Goal: Task Accomplishment & Management: Manage account settings

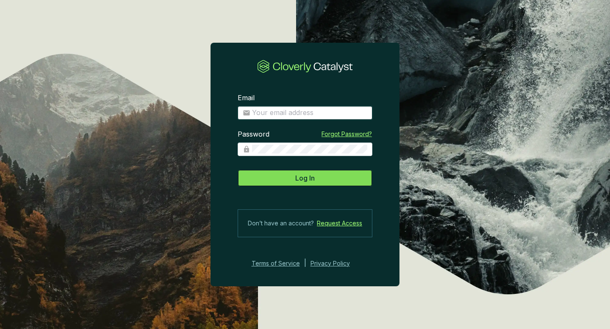
type input "[EMAIL_ADDRESS][DOMAIN_NAME]"
click at [309, 177] on span "Log In" at bounding box center [304, 178] width 19 height 10
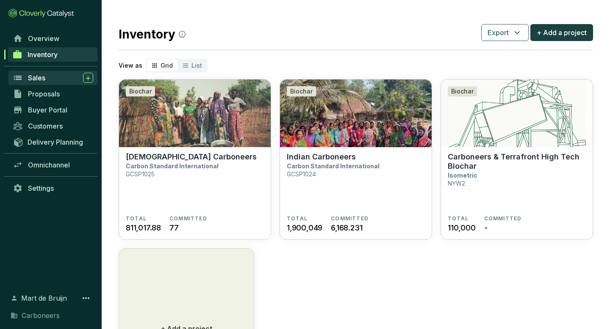
click at [47, 76] on div "Sales" at bounding box center [60, 78] width 65 height 10
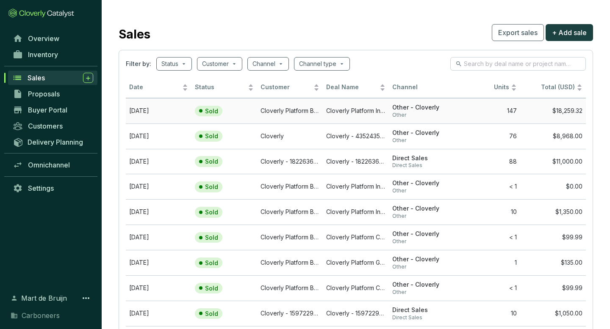
click at [165, 113] on td "[DATE]" at bounding box center [159, 110] width 66 height 25
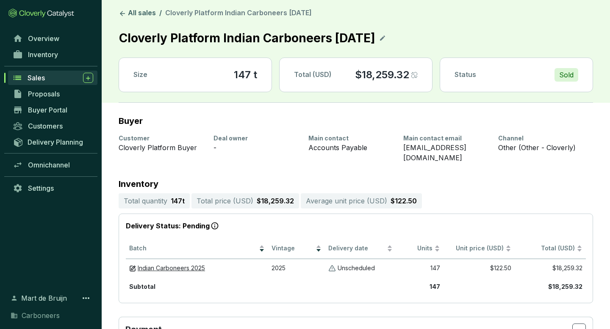
click at [57, 81] on div "Sales" at bounding box center [61, 78] width 66 height 10
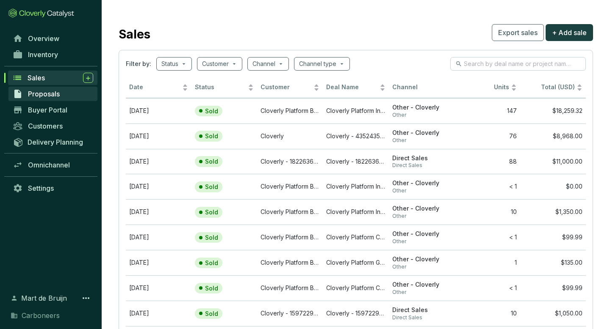
click at [52, 97] on span "Proposals" at bounding box center [44, 94] width 32 height 8
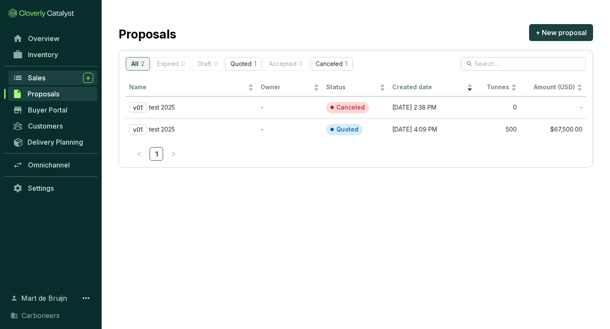
click at [57, 76] on div "Sales" at bounding box center [60, 78] width 65 height 10
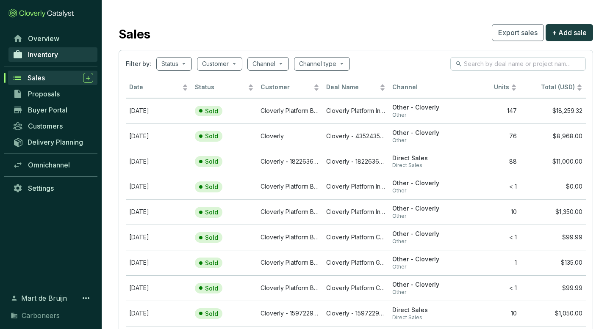
click at [53, 50] on link "Inventory" at bounding box center [52, 54] width 89 height 14
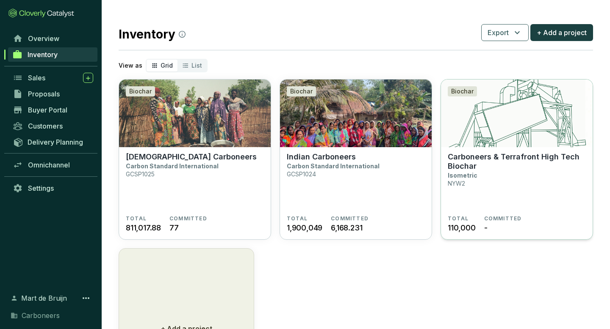
click at [462, 138] on img at bounding box center [517, 114] width 152 height 68
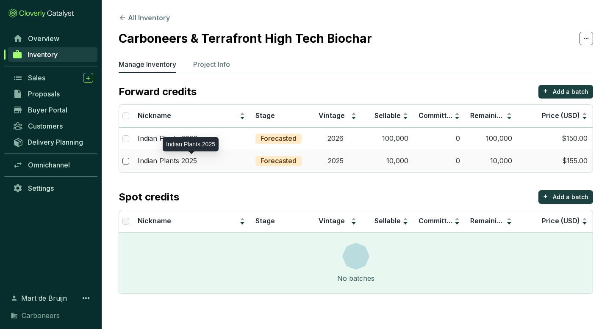
click at [124, 162] on input "checkbox" at bounding box center [125, 161] width 7 height 7
checkbox input "true"
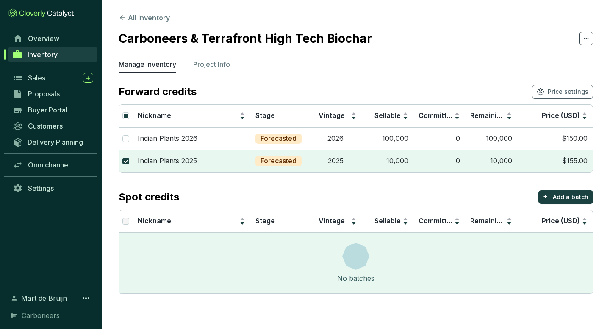
click at [265, 174] on section "Forward credits Price settings Nickname Stage Vintage Sellable Committed Remain…" at bounding box center [356, 190] width 474 height 210
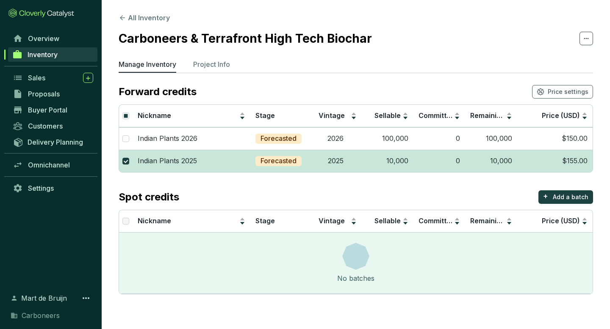
click at [264, 168] on td "Forecasted" at bounding box center [279, 161] width 59 height 22
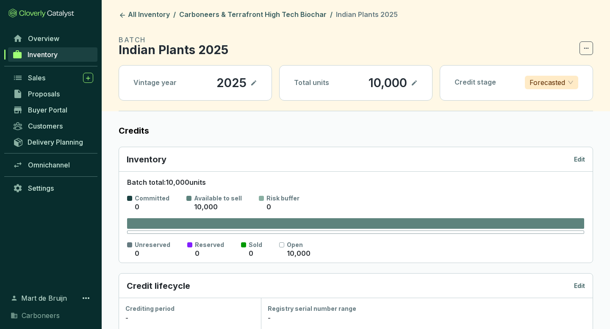
click at [596, 44] on header "All Inventory / Carboneers & Terrafront High Tech Biochar / Indian Plants 2025 …" at bounding box center [356, 55] width 508 height 111
click at [589, 50] on span at bounding box center [586, 48] width 14 height 14
click at [572, 66] on p "Delete batch" at bounding box center [563, 70] width 41 height 9
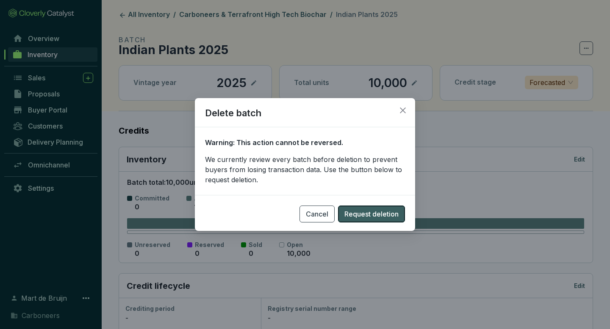
click at [368, 210] on span "Request deletion" at bounding box center [371, 214] width 54 height 10
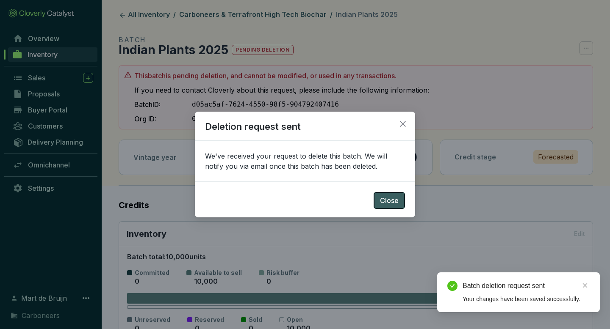
click at [387, 202] on span "Close" at bounding box center [389, 201] width 19 height 10
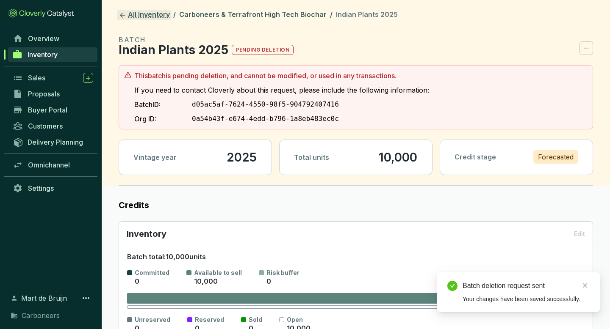
click at [150, 16] on link "All Inventory" at bounding box center [144, 15] width 55 height 10
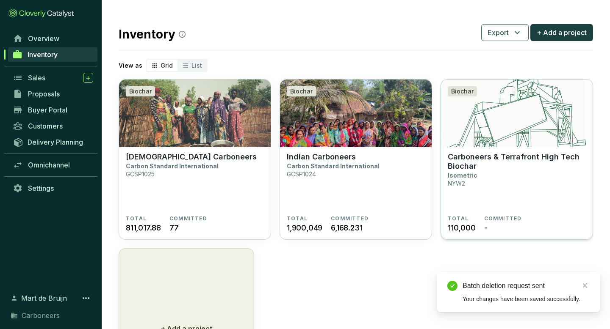
click at [457, 143] on img at bounding box center [517, 114] width 152 height 68
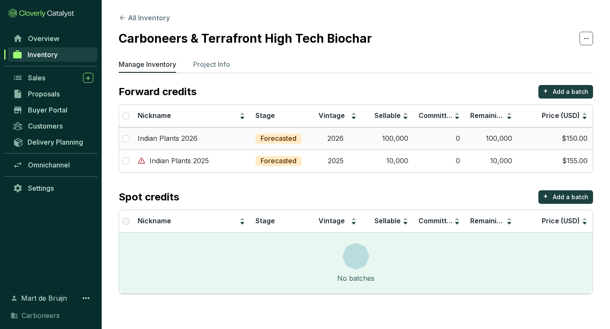
click at [512, 138] on td "100,000" at bounding box center [491, 138] width 52 height 22
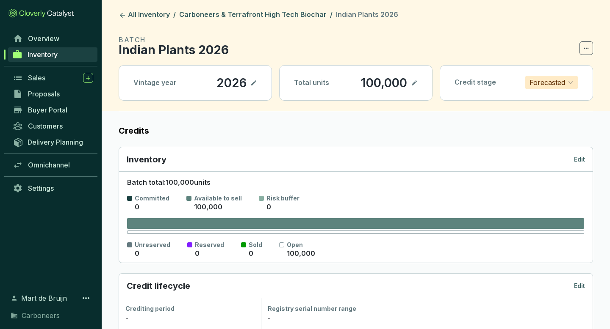
click at [375, 79] on p "100,000" at bounding box center [383, 83] width 47 height 14
click at [412, 82] on icon at bounding box center [414, 83] width 7 height 10
click at [387, 81] on div "100,000" at bounding box center [372, 83] width 50 height 14
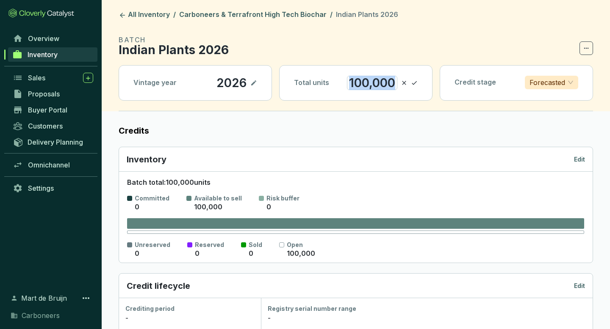
click at [387, 81] on div "100,000" at bounding box center [372, 83] width 50 height 14
click at [415, 81] on icon at bounding box center [414, 83] width 7 height 10
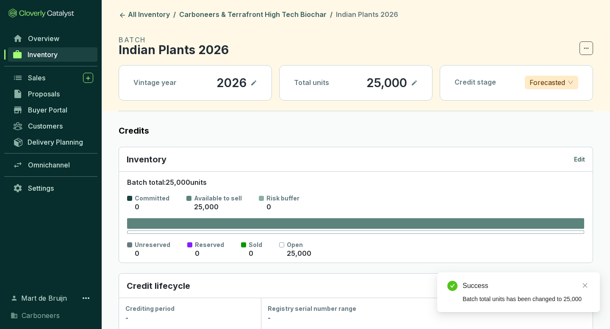
click at [114, 12] on header "All Inventory / Carboneers & Terrafront High Tech Biochar / Indian Plants 2026 …" at bounding box center [356, 55] width 508 height 111
click at [121, 13] on icon at bounding box center [123, 15] width 8 height 8
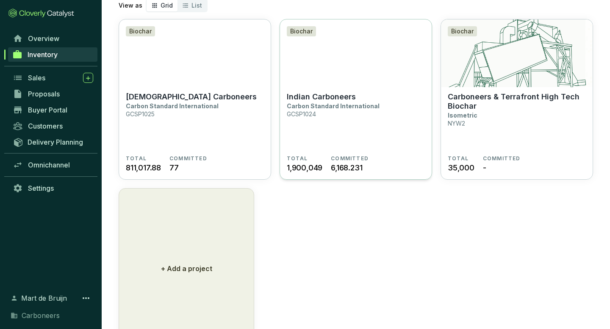
scroll to position [99, 0]
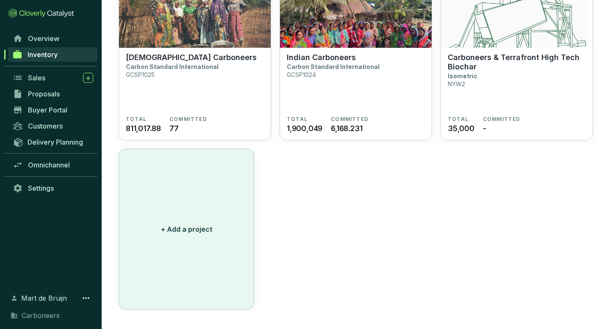
click at [190, 233] on p "+ Add a project" at bounding box center [186, 229] width 51 height 10
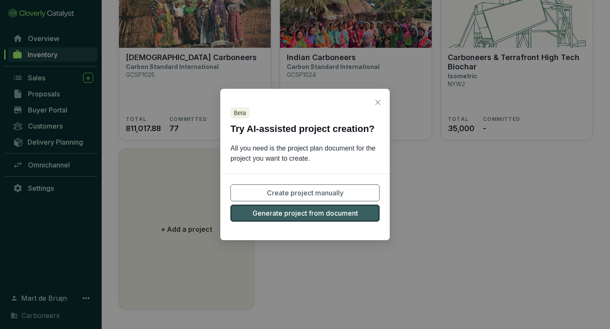
click at [287, 219] on button "Generate project from document" at bounding box center [304, 213] width 149 height 17
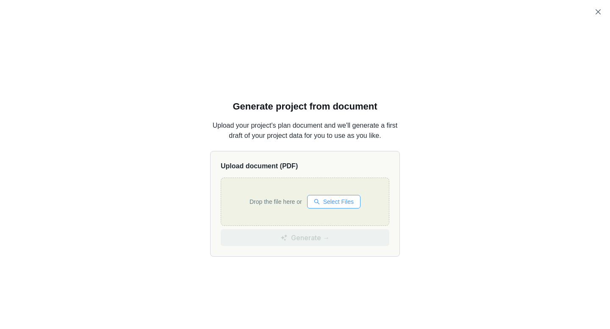
click at [334, 199] on span "Select Files" at bounding box center [338, 201] width 30 height 9
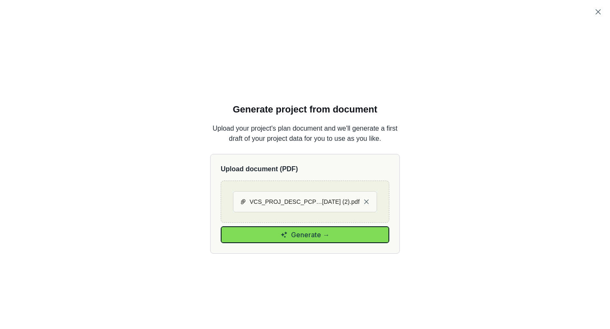
click at [311, 237] on span "Generate →" at bounding box center [310, 235] width 39 height 10
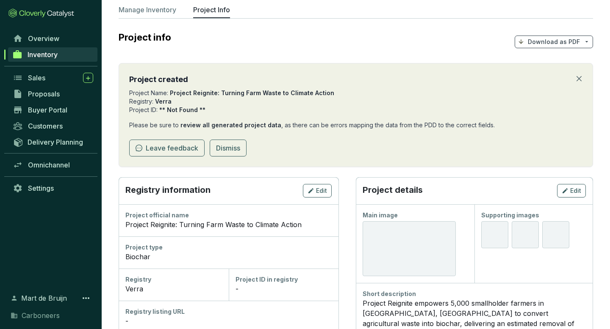
scroll to position [58, 0]
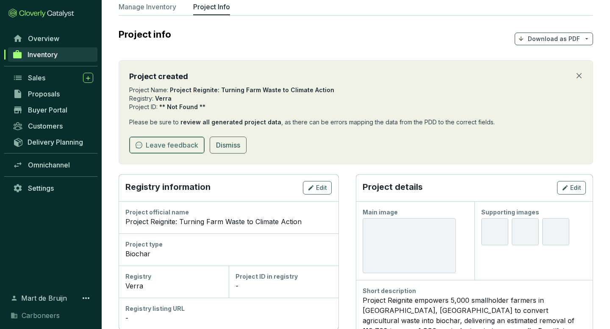
click at [193, 151] on button "Leave feedback" at bounding box center [166, 145] width 75 height 17
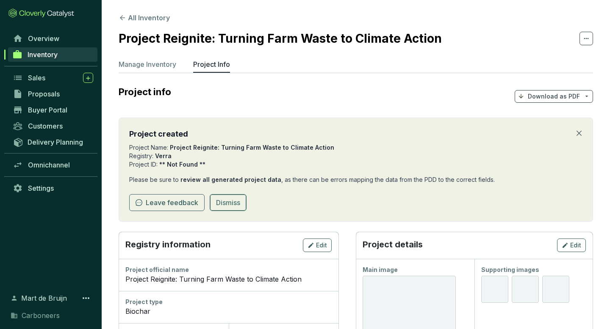
click at [236, 207] on span "Dismiss" at bounding box center [228, 203] width 24 height 10
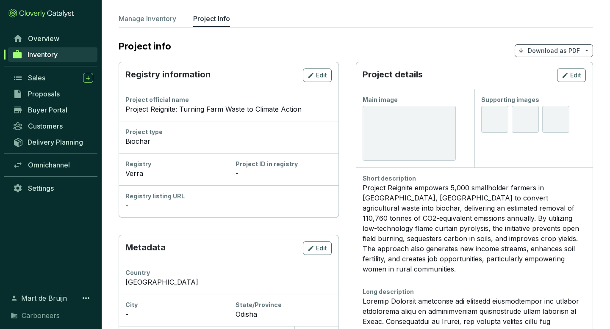
scroll to position [29, 0]
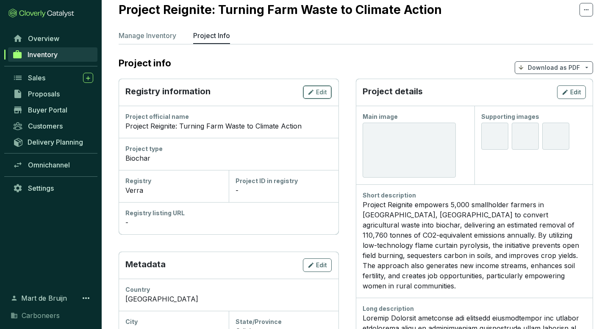
click at [313, 95] on icon "button" at bounding box center [310, 92] width 7 height 10
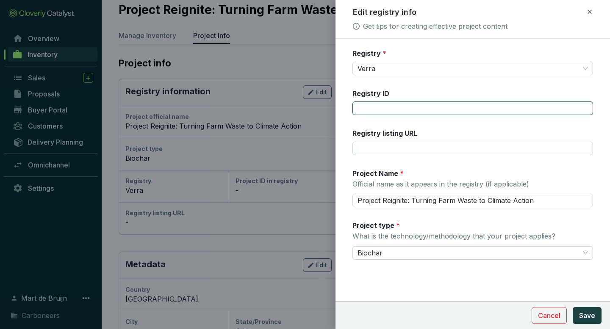
click at [394, 114] on input "Registry ID" at bounding box center [472, 109] width 240 height 14
type input "4679"
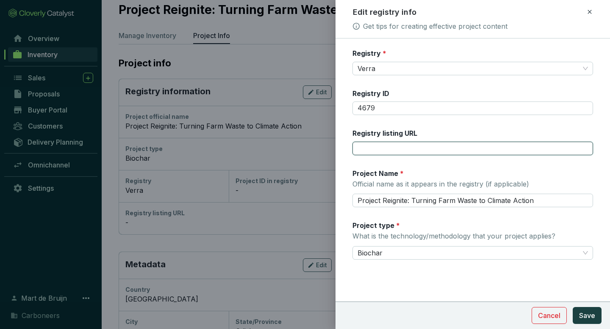
click at [384, 142] on input "Registry listing URL" at bounding box center [472, 149] width 240 height 14
paste input "https://registry.verra.org/app/projectDetail/VCS/4679"
type input "https://registry.verra.org/app/projectDetail/VCS/4679"
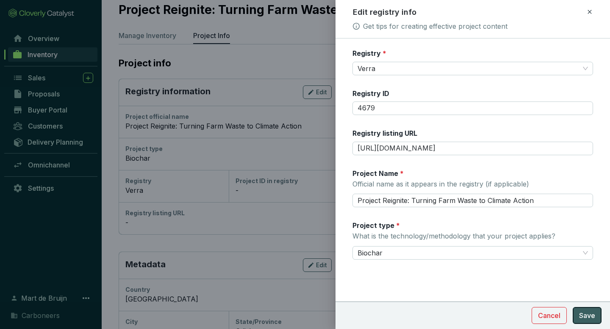
click at [585, 317] on span "Save" at bounding box center [587, 316] width 16 height 10
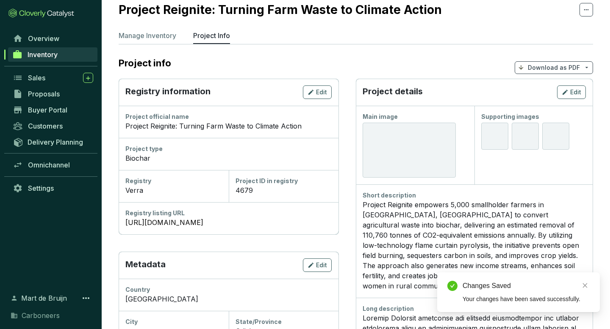
click at [442, 131] on div at bounding box center [408, 150] width 93 height 55
click at [577, 93] on span "Edit" at bounding box center [575, 92] width 11 height 8
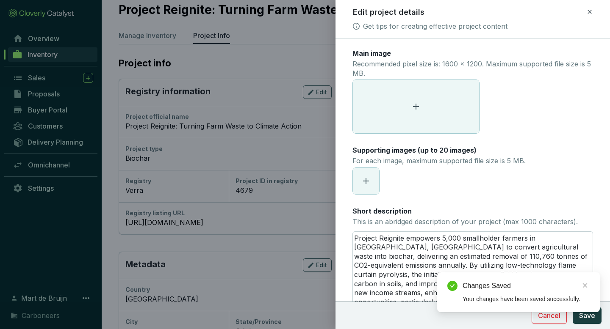
click at [395, 92] on span at bounding box center [416, 106] width 126 height 53
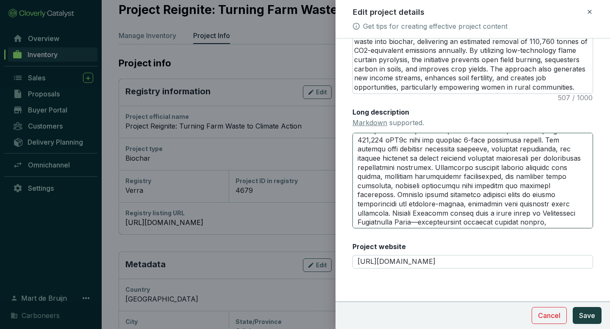
scroll to position [91, 0]
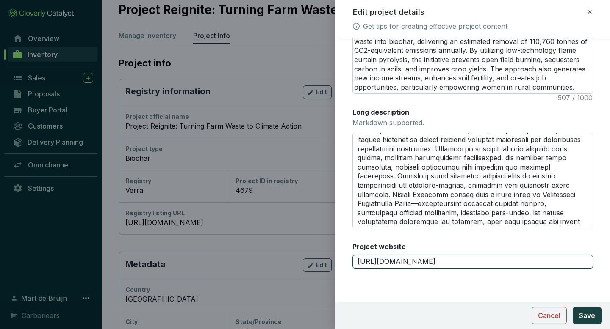
click at [449, 264] on input "https://www.togetherforrestoration.org" at bounding box center [472, 262] width 240 height 14
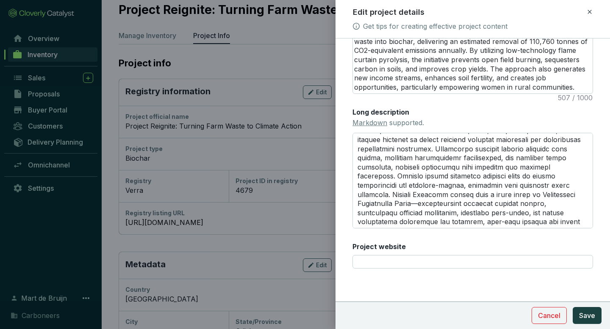
click at [451, 253] on div "Project website" at bounding box center [472, 255] width 240 height 27
click at [598, 313] on button "Save" at bounding box center [586, 315] width 29 height 17
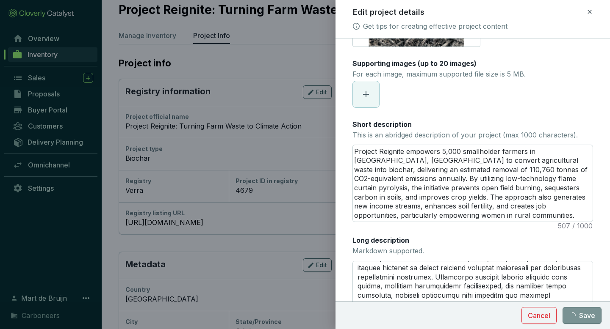
scroll to position [0, 0]
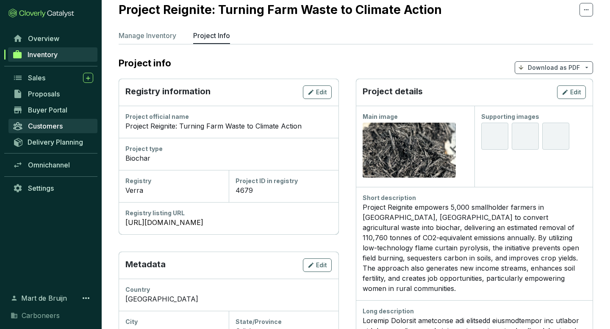
click at [66, 122] on link "Customers" at bounding box center [52, 126] width 89 height 14
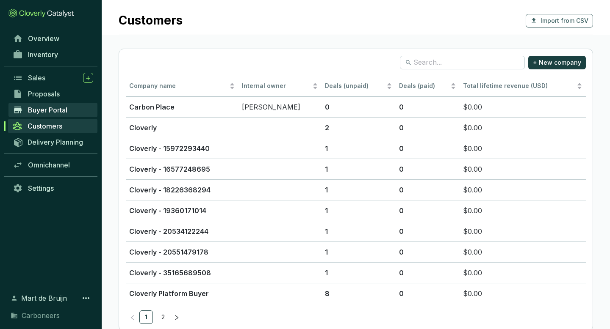
click at [64, 113] on span "Buyer Portal" at bounding box center [47, 110] width 39 height 8
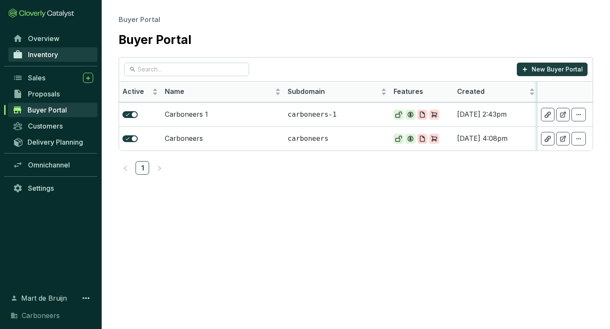
click at [55, 60] on link "Inventory" at bounding box center [52, 54] width 89 height 14
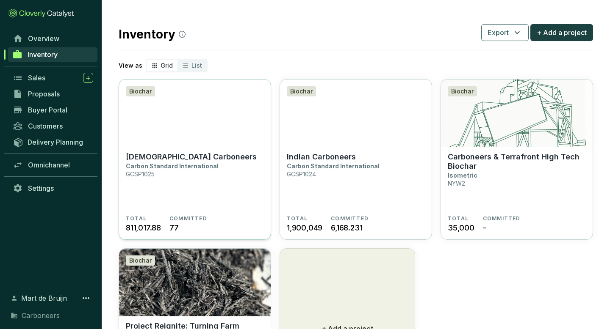
scroll to position [102, 0]
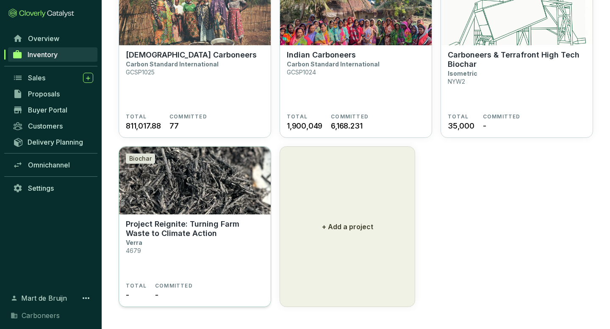
click at [195, 183] on img at bounding box center [195, 181] width 152 height 68
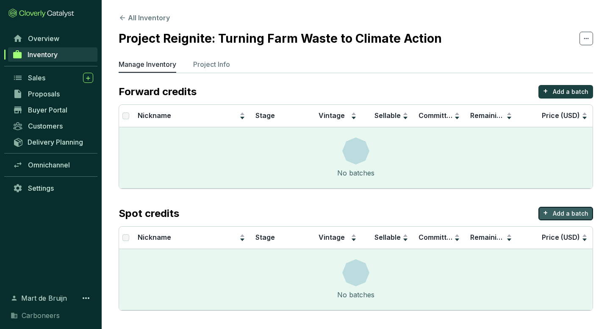
click at [574, 209] on button "+ Add a batch" at bounding box center [565, 214] width 55 height 14
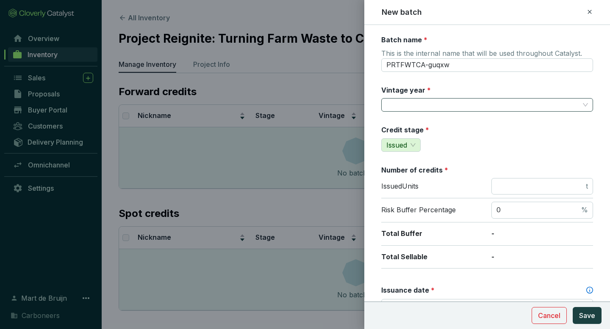
click at [436, 104] on input "Vintage year *" at bounding box center [482, 105] width 193 height 13
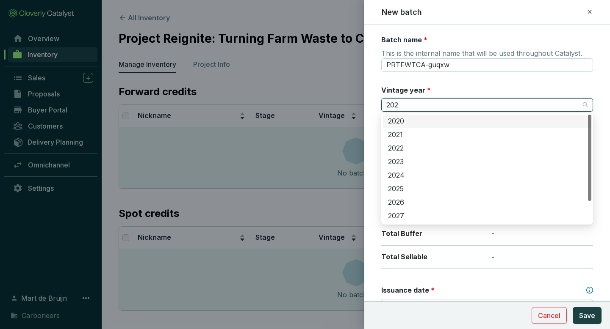
type input "2023"
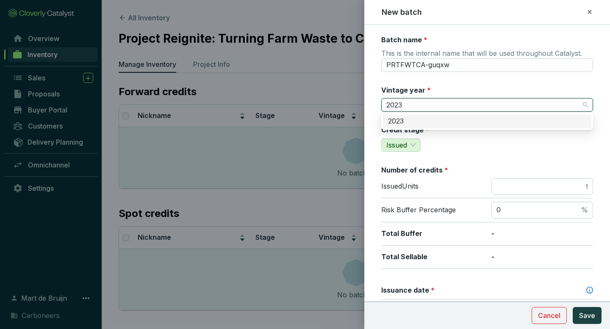
click at [414, 121] on div "2023" at bounding box center [487, 121] width 198 height 9
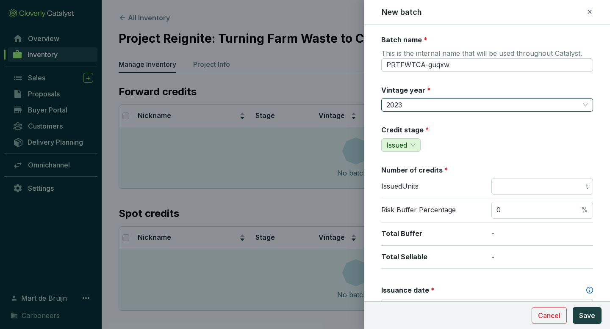
scroll to position [59, 0]
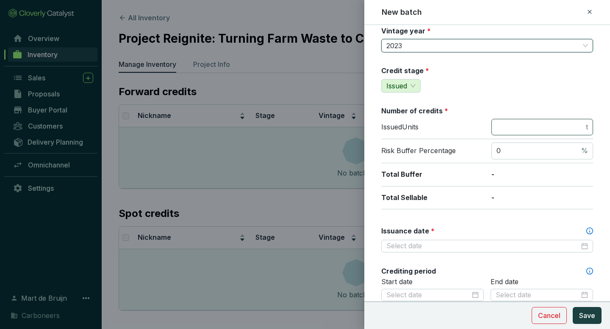
click at [512, 132] on span "t" at bounding box center [542, 127] width 102 height 17
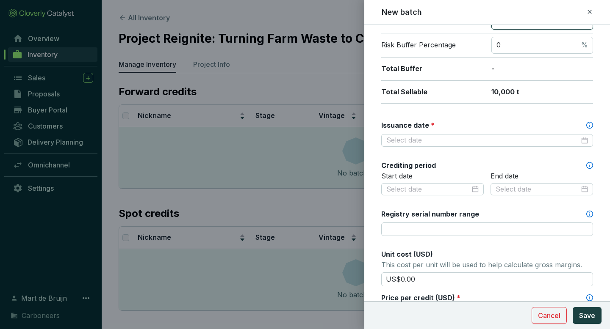
scroll to position [204, 0]
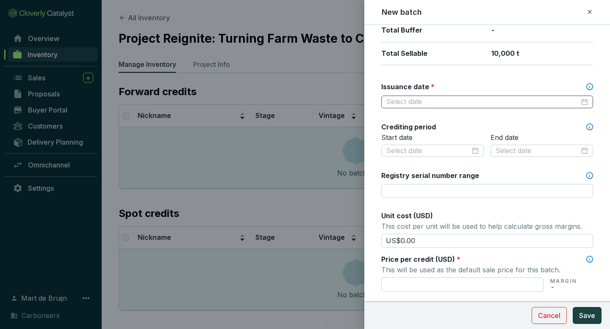
type input "10000"
click at [446, 100] on input "Issuance date *" at bounding box center [482, 101] width 193 height 9
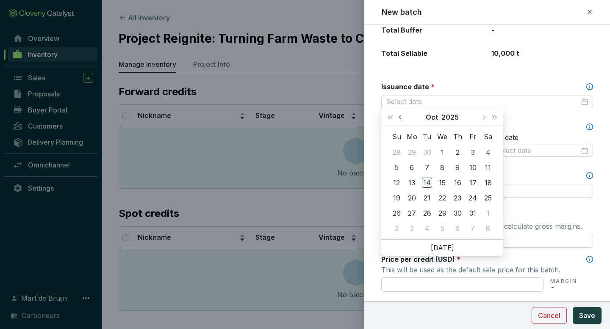
click at [399, 121] on button "Previous month (PageUp)" at bounding box center [400, 117] width 11 height 17
type input "[DATE]"
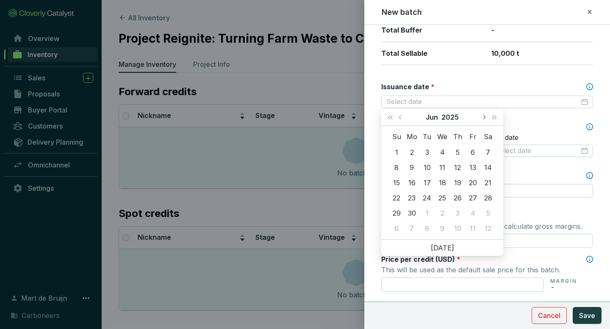
click at [483, 121] on button "Next month (PageDown)" at bounding box center [483, 117] width 11 height 17
type input "[DATE]"
click at [429, 182] on div "15" at bounding box center [427, 183] width 10 height 10
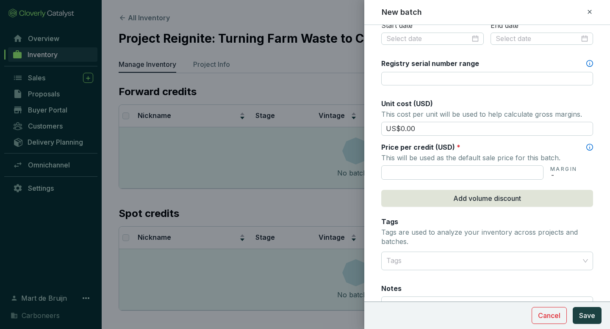
scroll to position [315, 0]
click at [437, 163] on p "This will be used as the default sale price for this batch." at bounding box center [487, 158] width 212 height 12
click at [436, 169] on input "text" at bounding box center [462, 173] width 162 height 14
click at [433, 126] on input "US$0.00" at bounding box center [487, 129] width 212 height 14
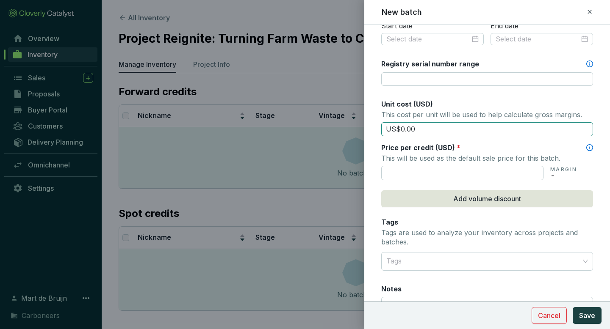
click at [433, 126] on input "US$0.00" at bounding box center [487, 129] width 212 height 14
click at [422, 161] on p "This will be used as the default sale price for this batch." at bounding box center [487, 158] width 212 height 12
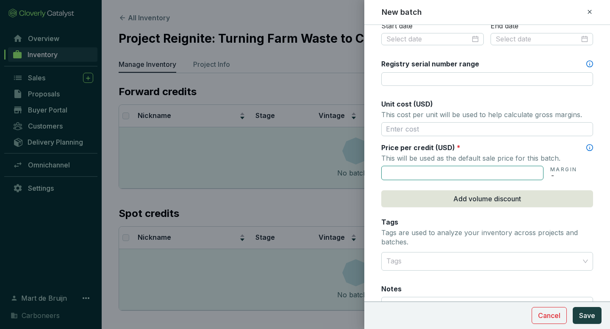
click at [422, 166] on input "text" at bounding box center [462, 173] width 162 height 14
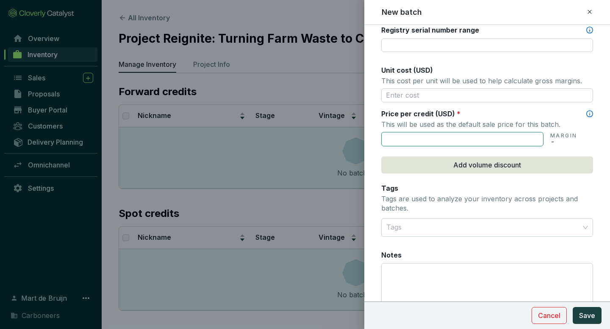
scroll to position [352, 0]
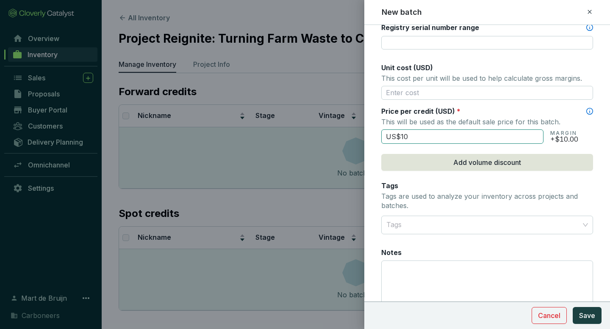
type input "US$1"
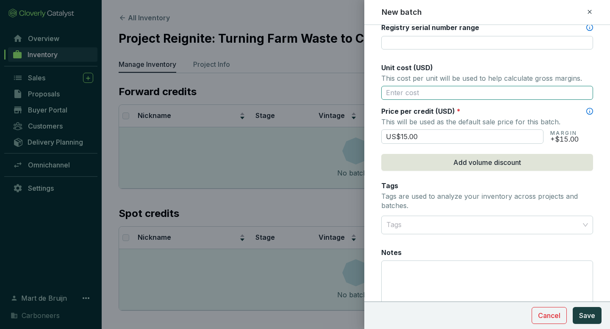
click at [429, 92] on input "text" at bounding box center [487, 93] width 212 height 14
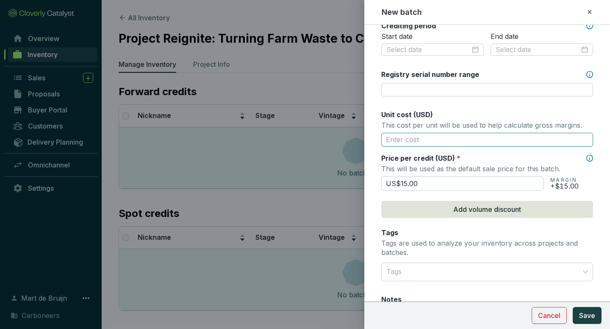
scroll to position [303, 0]
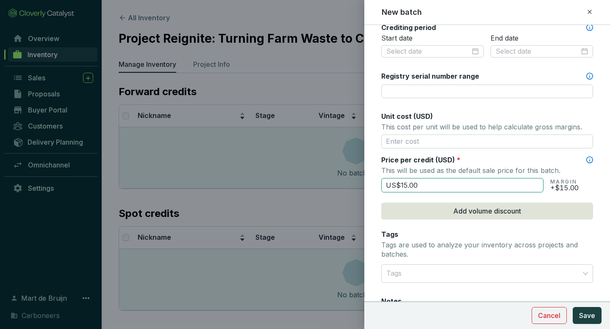
click at [411, 183] on input "US$15.00" at bounding box center [462, 185] width 162 height 14
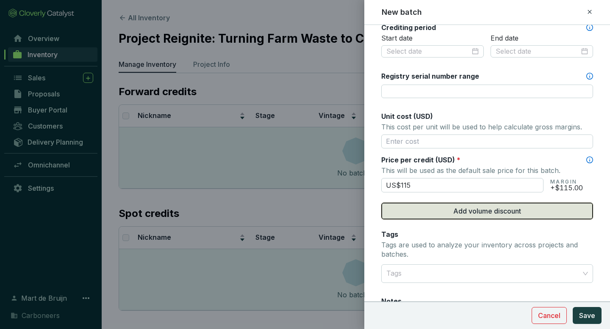
type input "US$115.00"
click at [419, 212] on button "Add volume discount" at bounding box center [487, 211] width 212 height 17
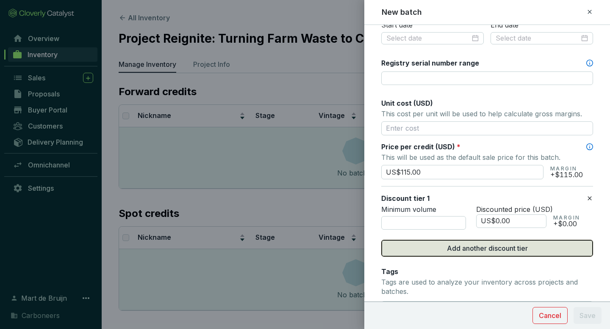
scroll to position [318, 0]
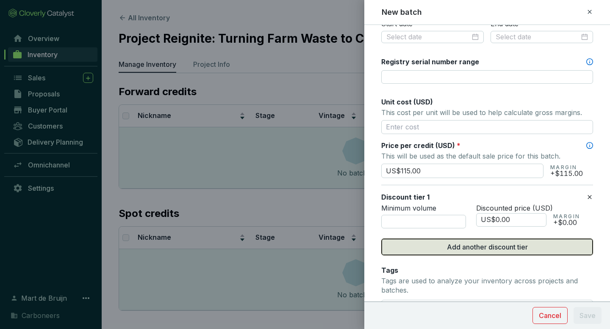
click at [419, 212] on div "Minimum volume" at bounding box center [423, 216] width 85 height 25
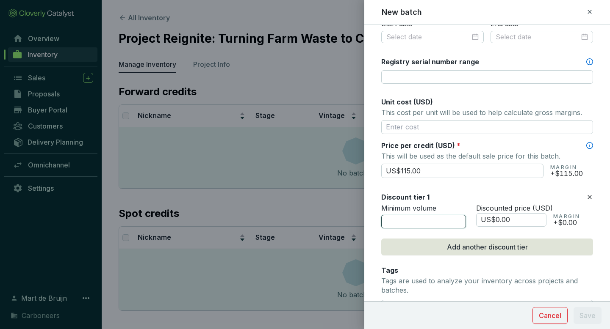
click at [417, 220] on input "number" at bounding box center [423, 222] width 85 height 14
type input "5000"
click at [497, 211] on span "Discounted price (USD)" at bounding box center [514, 208] width 77 height 8
click at [497, 216] on input "US$0.00" at bounding box center [511, 220] width 70 height 14
